Goal: Information Seeking & Learning: Learn about a topic

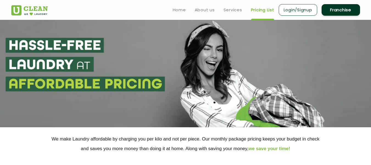
drag, startPoint x: 375, startPoint y: 30, endPoint x: 375, endPoint y: 7, distance: 22.2
click at [371, 7] on html "Home About us Services Pricing List Login/Signup Franchise Home About us Franch…" at bounding box center [185, 82] width 371 height 165
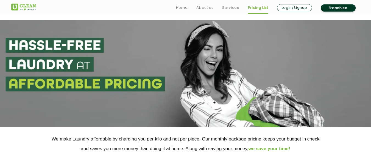
scroll to position [95, 0]
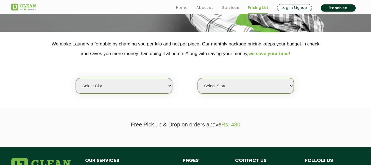
click at [150, 84] on select "Select city [GEOGRAPHIC_DATA] [GEOGRAPHIC_DATA] [GEOGRAPHIC_DATA] [GEOGRAPHIC_D…" at bounding box center [124, 86] width 96 height 16
select select "68"
click at [76, 78] on select "Select city [GEOGRAPHIC_DATA] [GEOGRAPHIC_DATA] [GEOGRAPHIC_DATA] [GEOGRAPHIC_D…" at bounding box center [124, 86] width 96 height 16
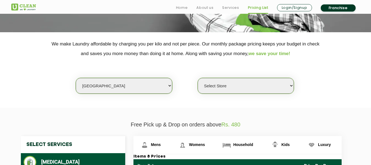
click at [204, 92] on select "Select Store [PERSON_NAME][GEOGRAPHIC_DATA] UClean Talab Tillo UClean Janipur U…" at bounding box center [246, 86] width 96 height 16
select select "432"
click at [198, 78] on select "Select Store [PERSON_NAME][GEOGRAPHIC_DATA] UClean Talab Tillo UClean Janipur U…" at bounding box center [246, 86] width 96 height 16
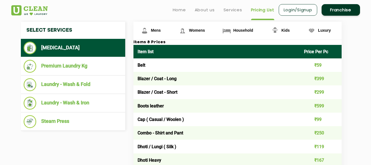
scroll to position [204, 0]
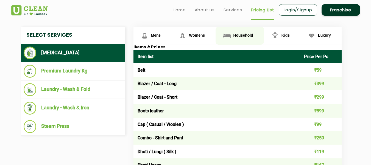
click at [238, 35] on span "Household" at bounding box center [243, 35] width 20 height 4
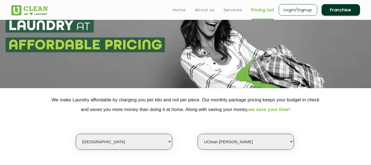
scroll to position [116, 0]
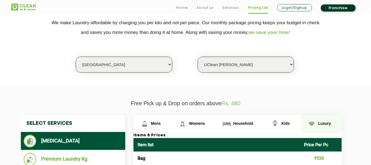
click at [320, 120] on link "Luxury" at bounding box center [320, 124] width 41 height 18
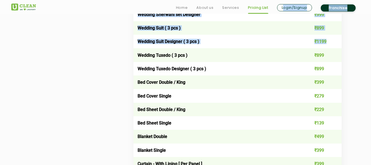
drag, startPoint x: 274, startPoint y: 10, endPoint x: 265, endPoint y: -3, distance: 15.1
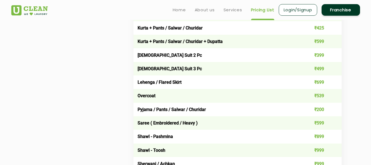
scroll to position [219, 0]
